Goal: Find specific page/section

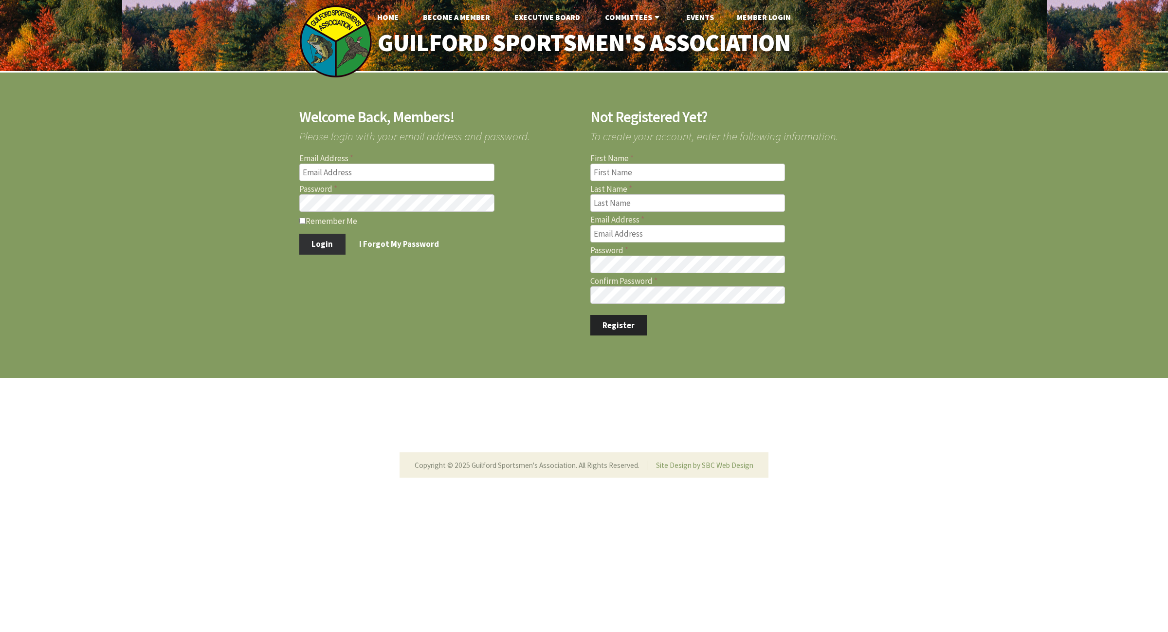
type input "michael.phelan@att.net"
click at [333, 247] on button "Login" at bounding box center [322, 244] width 46 height 20
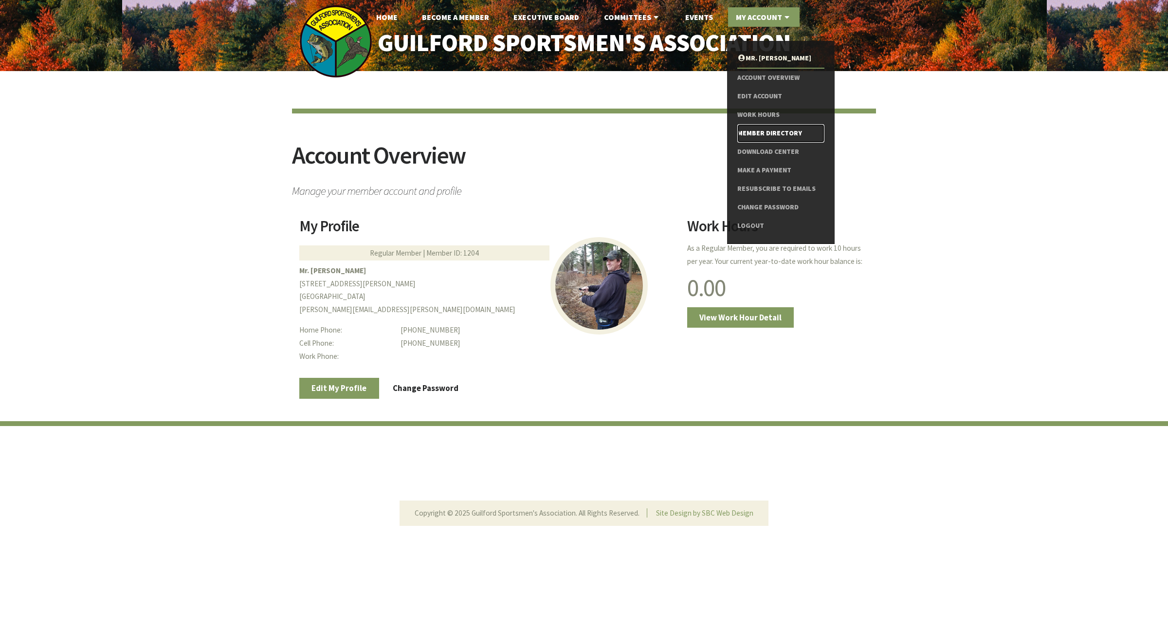
click at [762, 125] on link "Member Directory" at bounding box center [781, 133] width 87 height 18
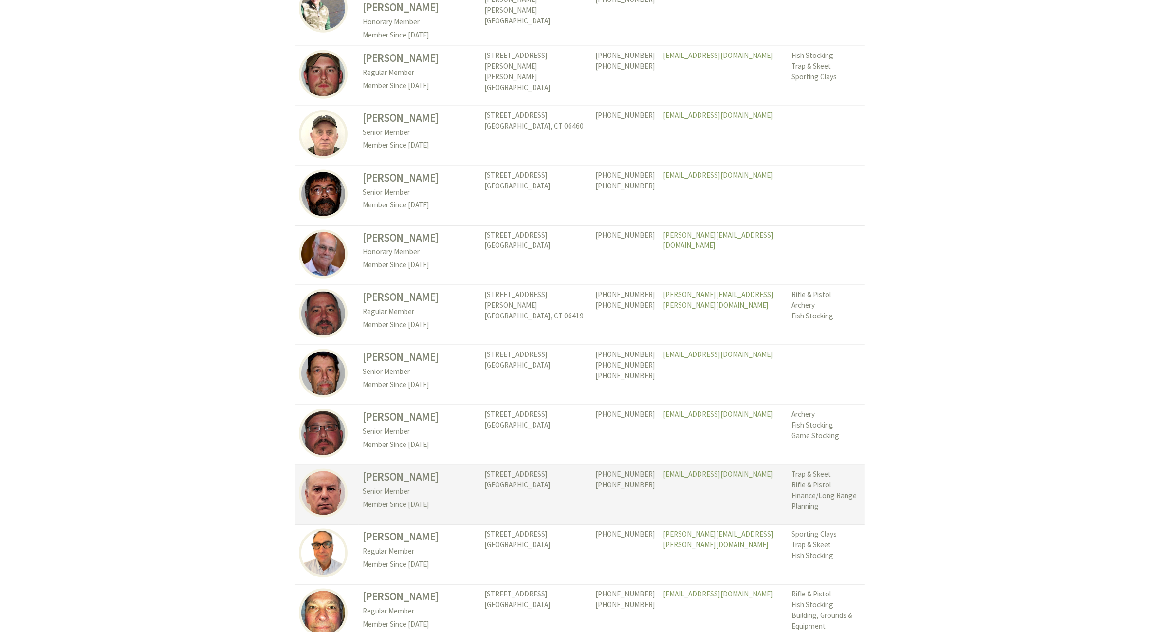
scroll to position [1765, 0]
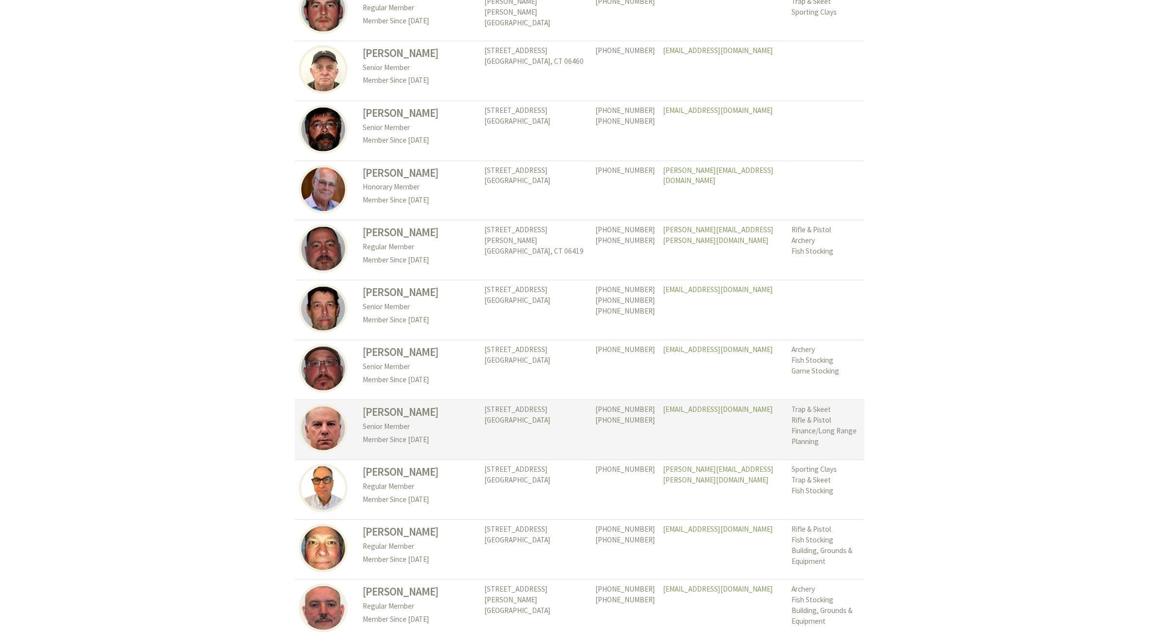
scroll to position [1643, 0]
